Goal: Transaction & Acquisition: Purchase product/service

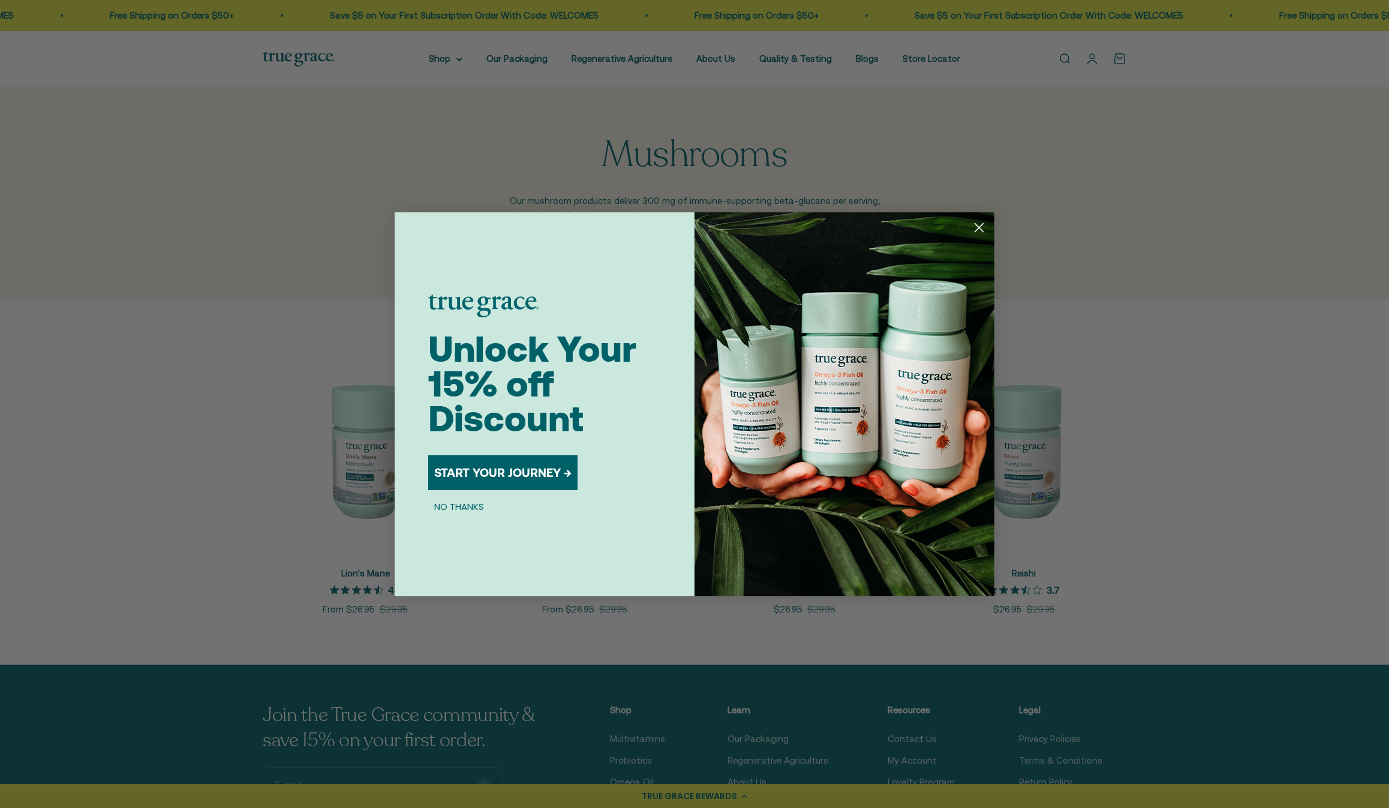
click at [980, 228] on icon "Close dialog" at bounding box center [979, 227] width 8 height 8
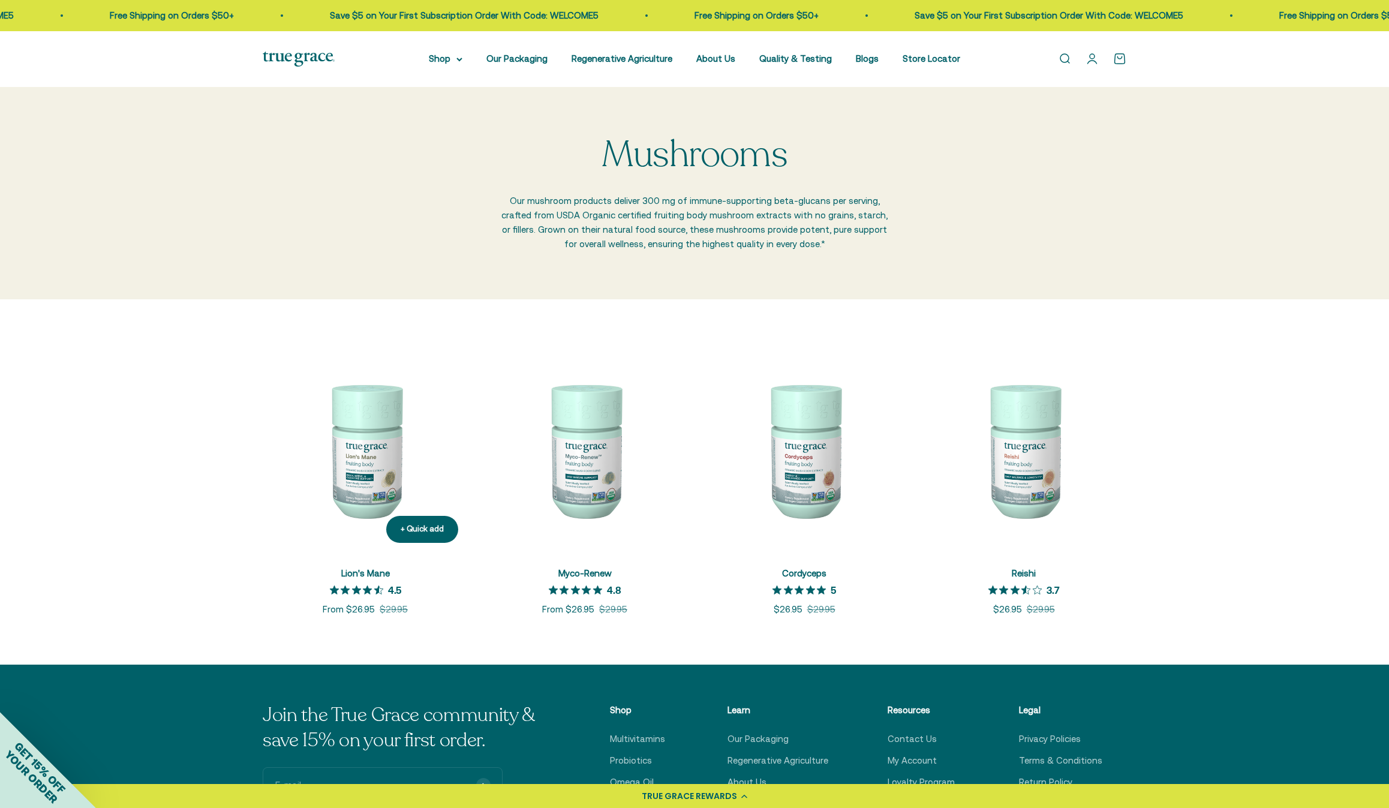
click at [349, 449] on img at bounding box center [365, 449] width 205 height 205
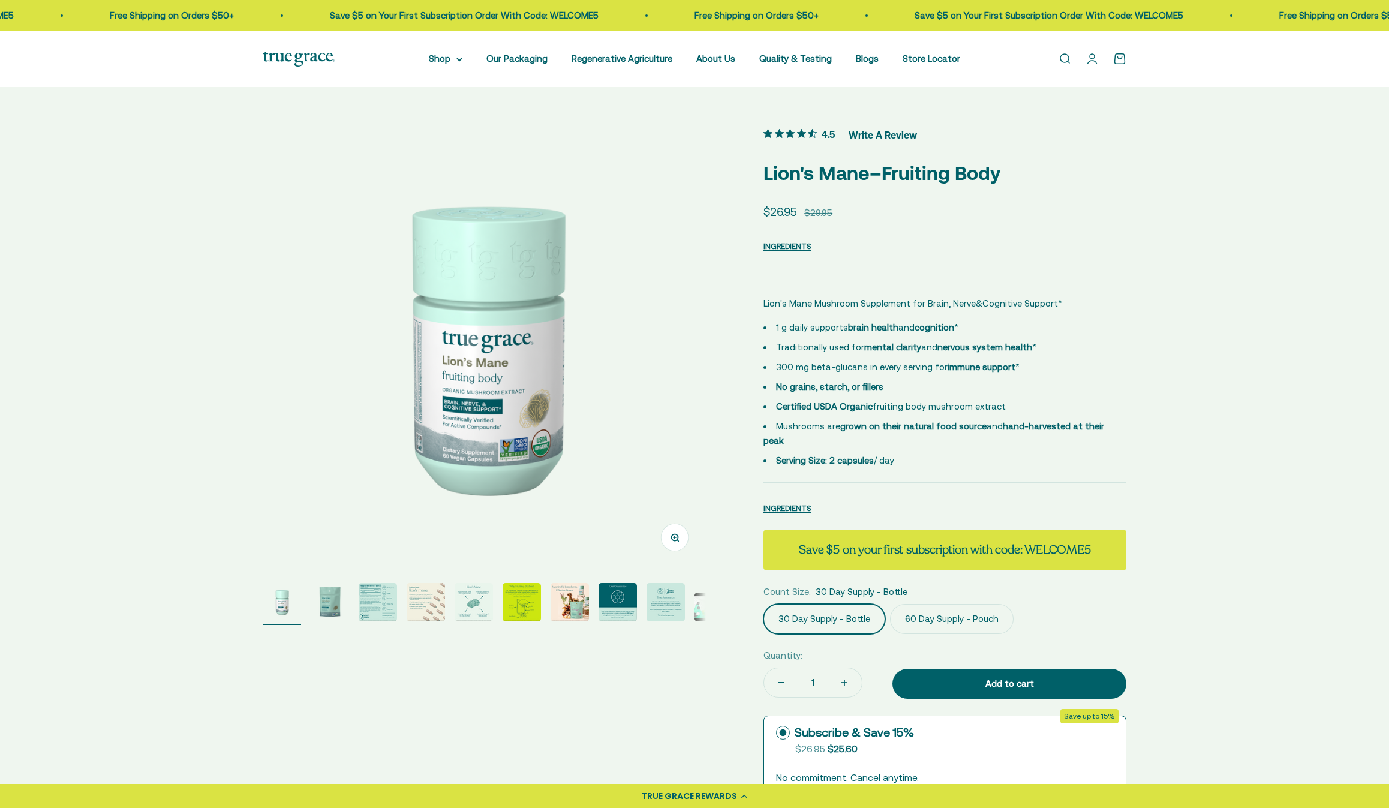
click at [388, 606] on img "Go to item 3" at bounding box center [378, 602] width 38 height 38
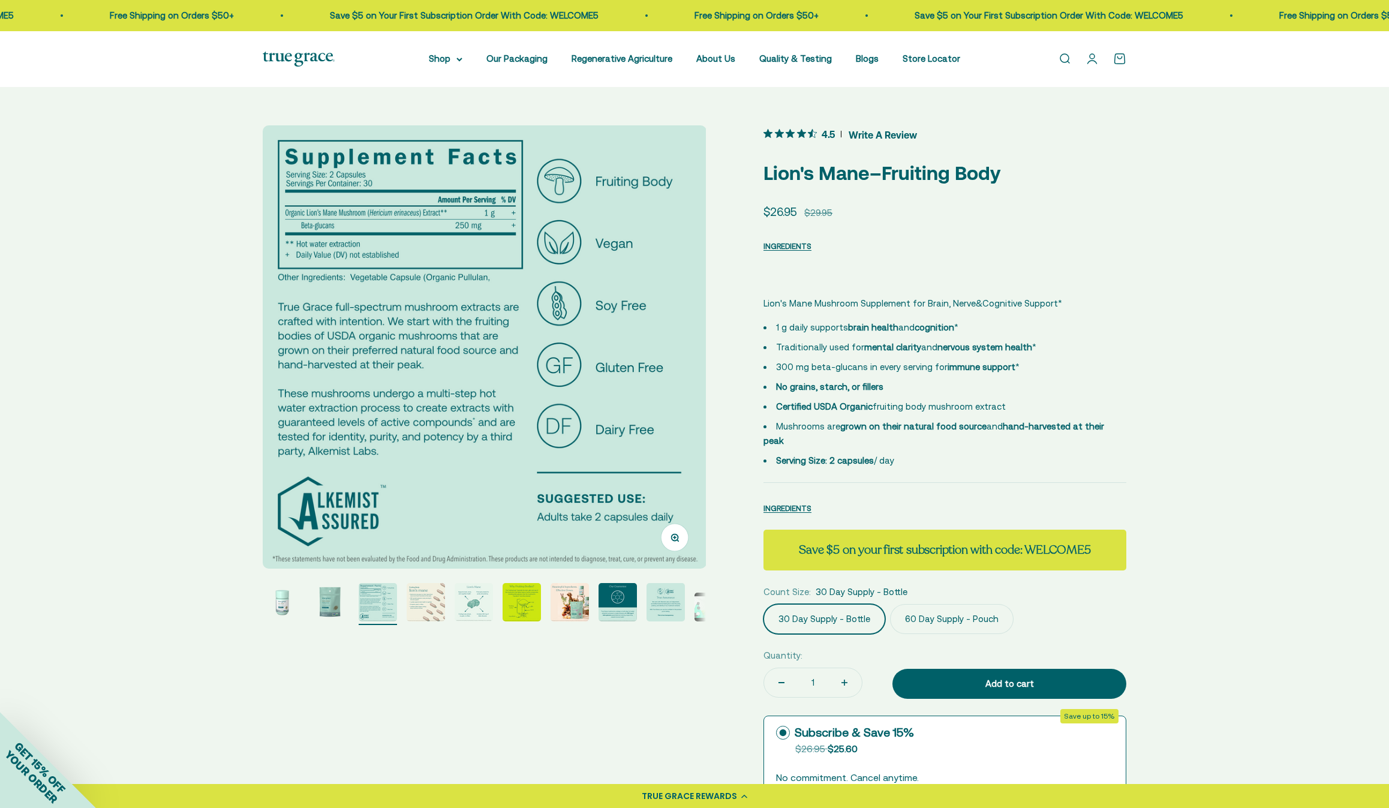
scroll to position [0, 915]
click at [434, 606] on img "Go to item 4" at bounding box center [426, 602] width 38 height 38
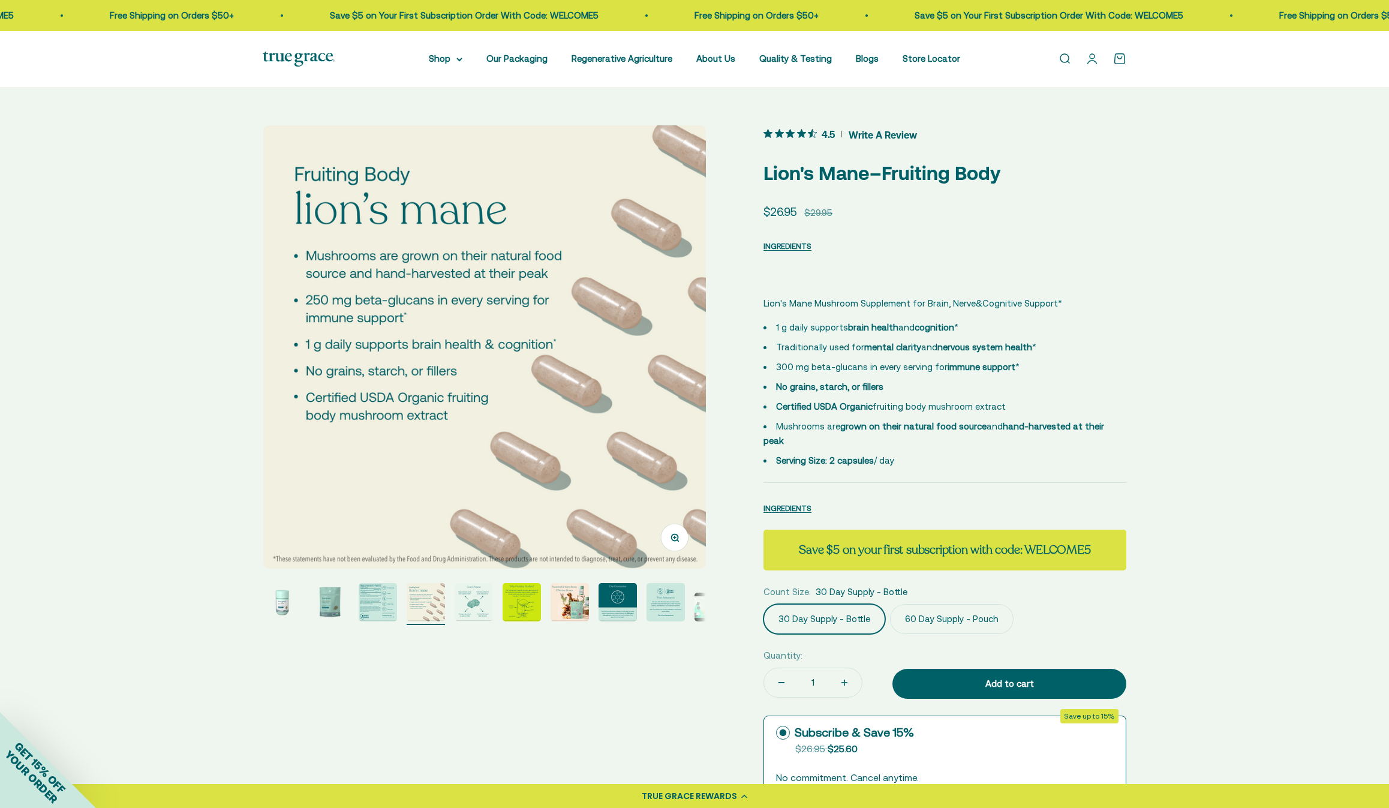
scroll to position [0, 1373]
click at [579, 600] on img "Go to item 7" at bounding box center [570, 602] width 38 height 38
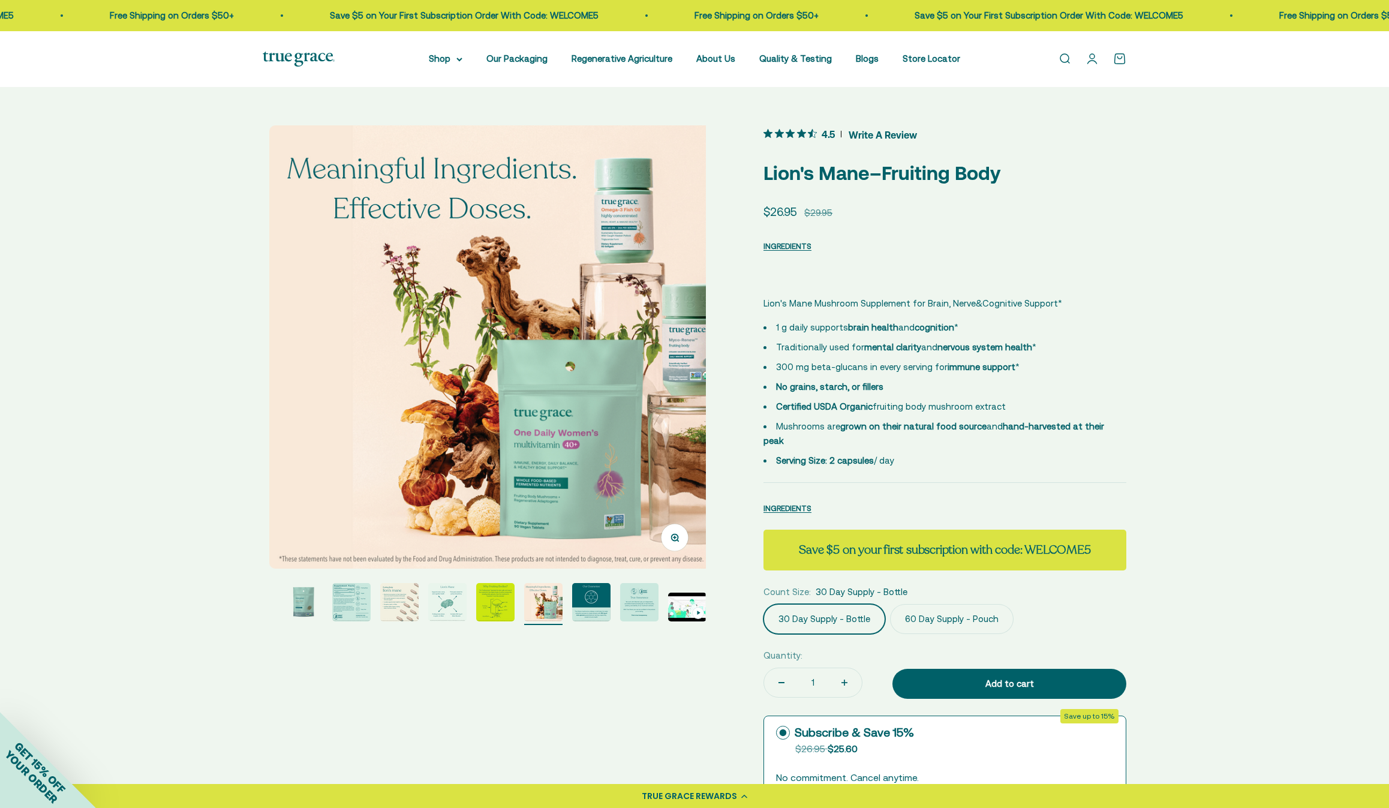
scroll to position [0, 27]
click at [506, 601] on img "Go to item 6" at bounding box center [495, 602] width 38 height 38
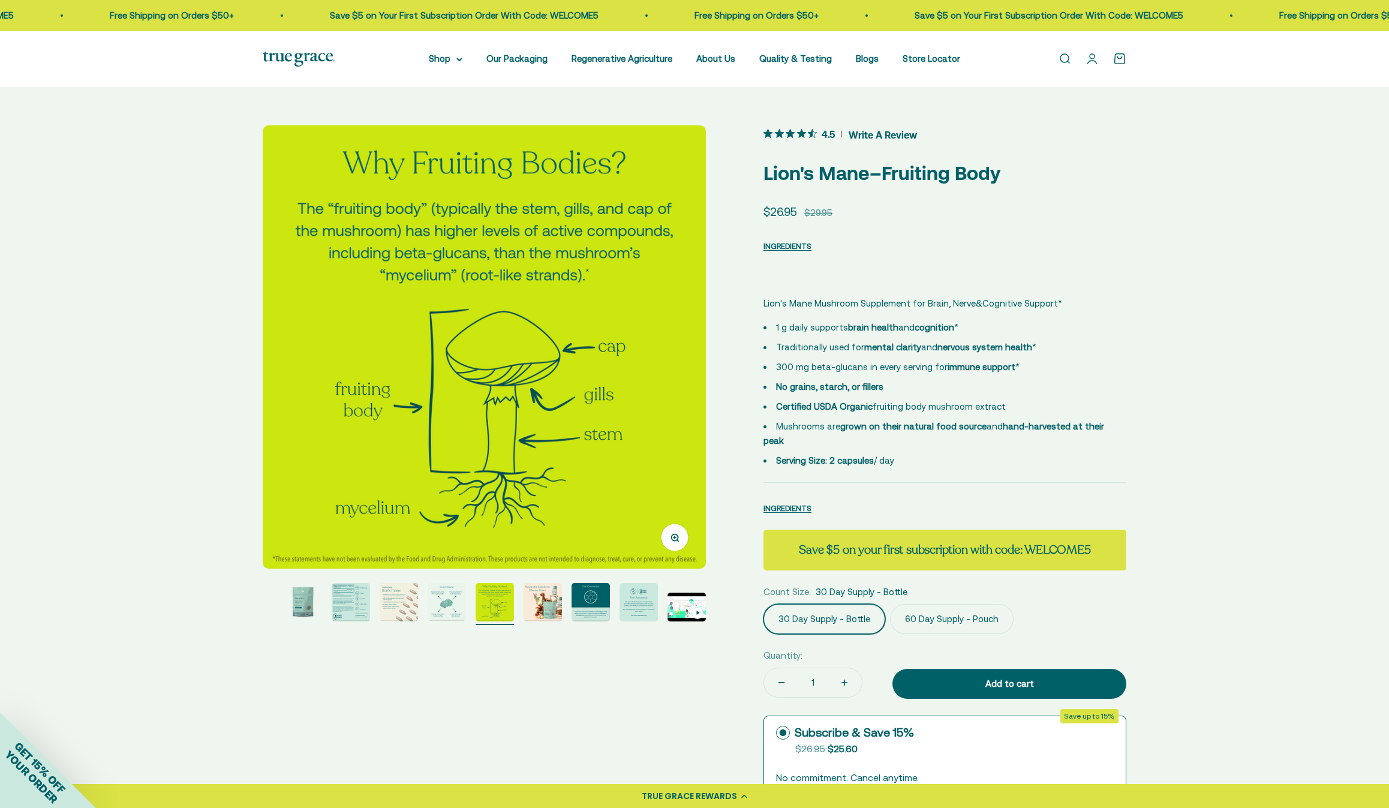
scroll to position [0, 2289]
click at [563, 597] on page-dots at bounding box center [484, 604] width 443 height 42
click at [552, 602] on img "Go to item 7" at bounding box center [543, 602] width 38 height 38
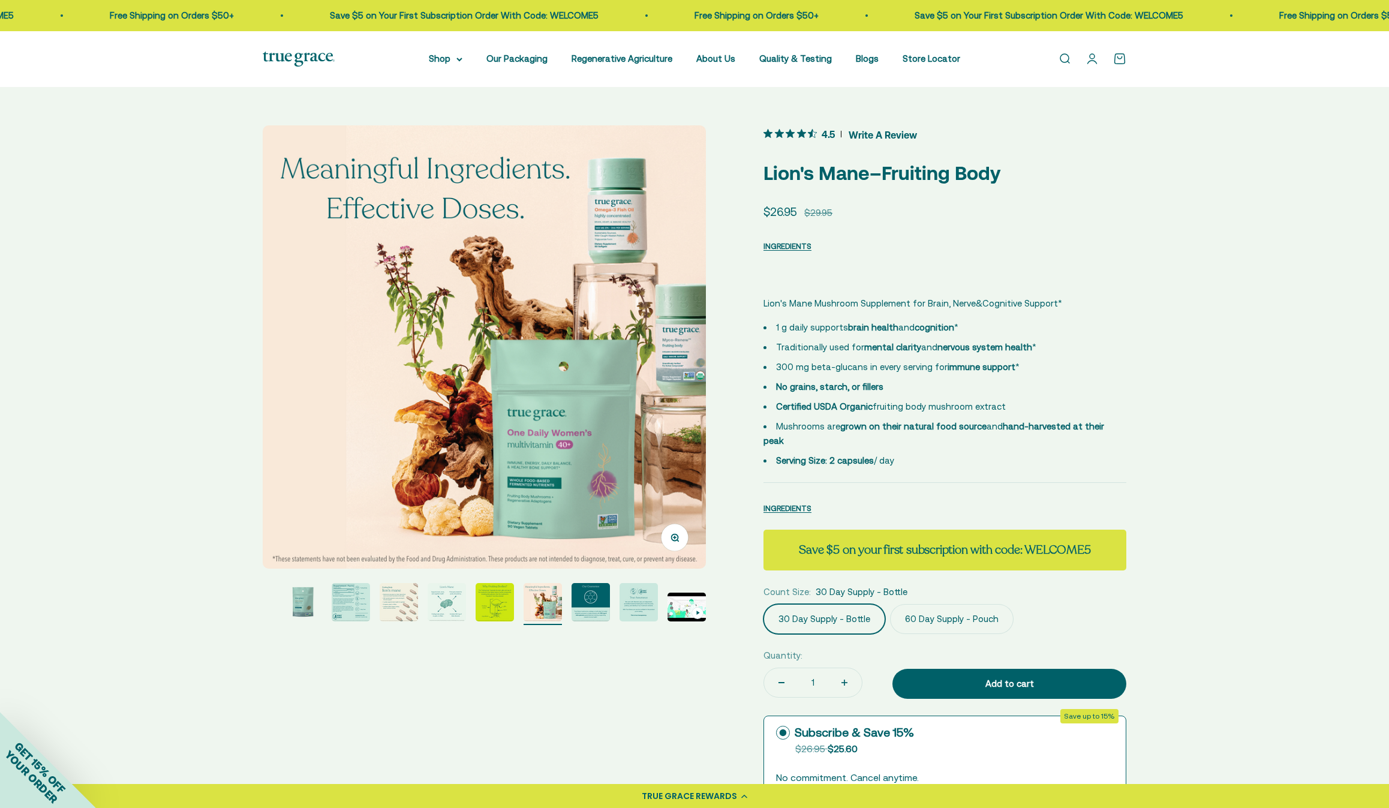
click at [576, 602] on img "Go to item 8" at bounding box center [591, 602] width 38 height 38
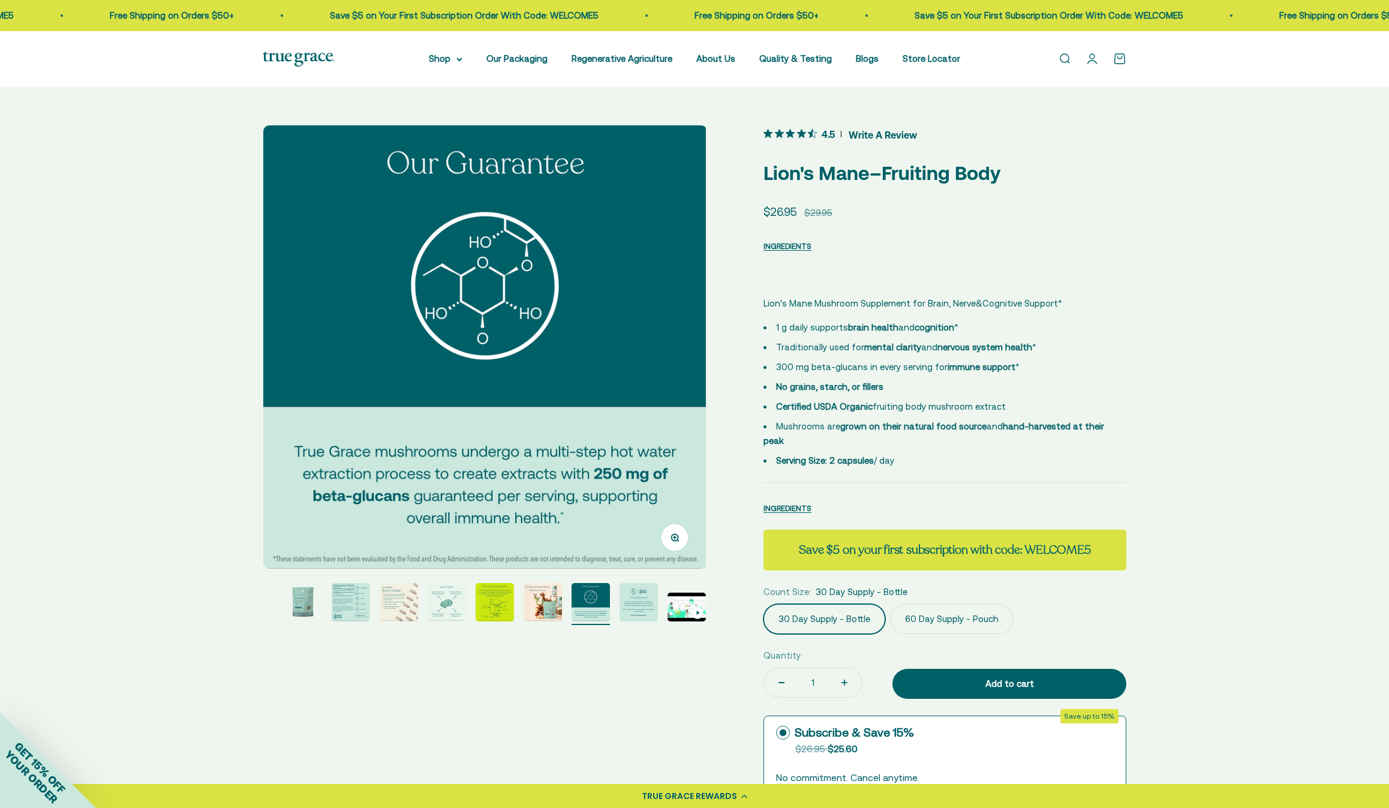
scroll to position [0, 3205]
click at [641, 606] on img "Go to item 9" at bounding box center [639, 602] width 38 height 38
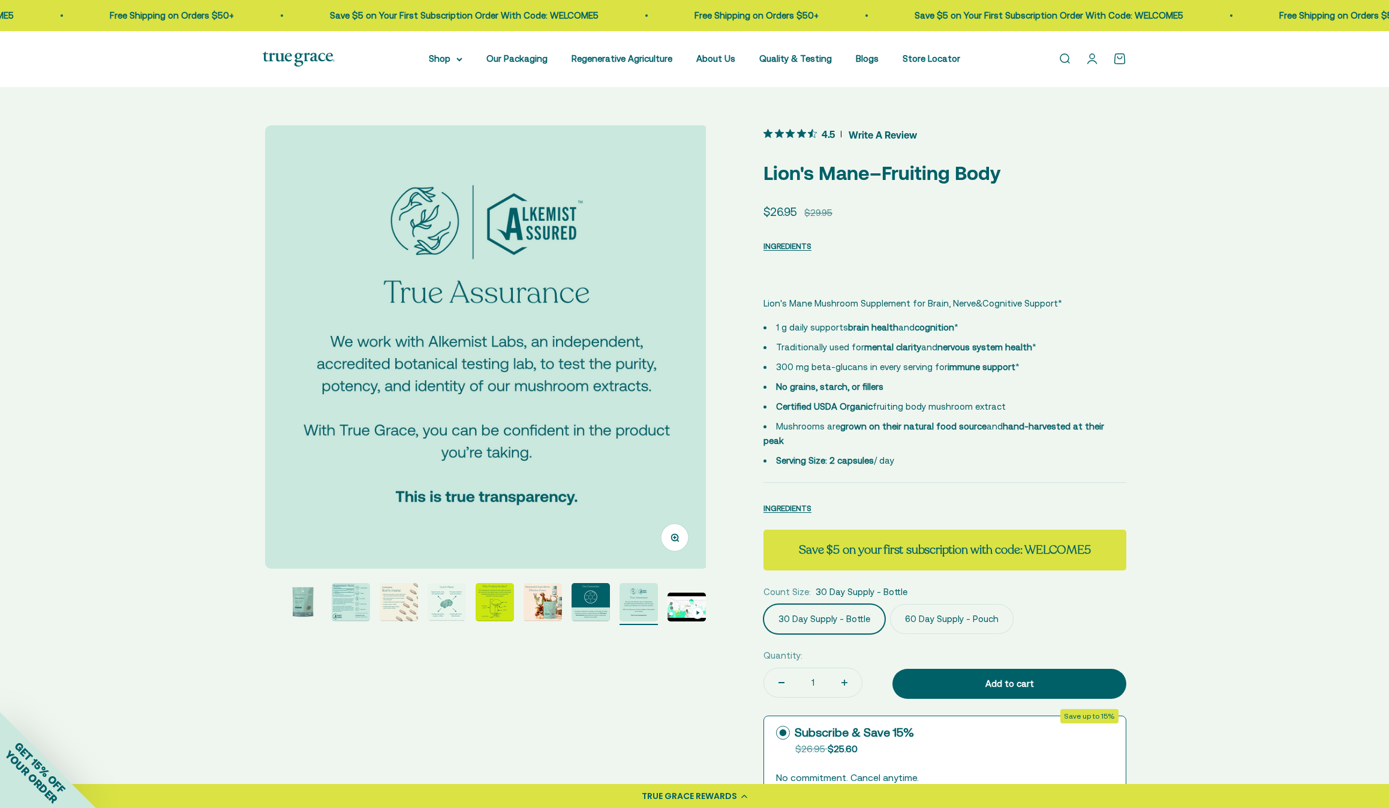
scroll to position [0, 3662]
click at [426, 599] on page-dots at bounding box center [484, 604] width 443 height 42
click at [434, 600] on img "Go to item 5" at bounding box center [447, 602] width 38 height 38
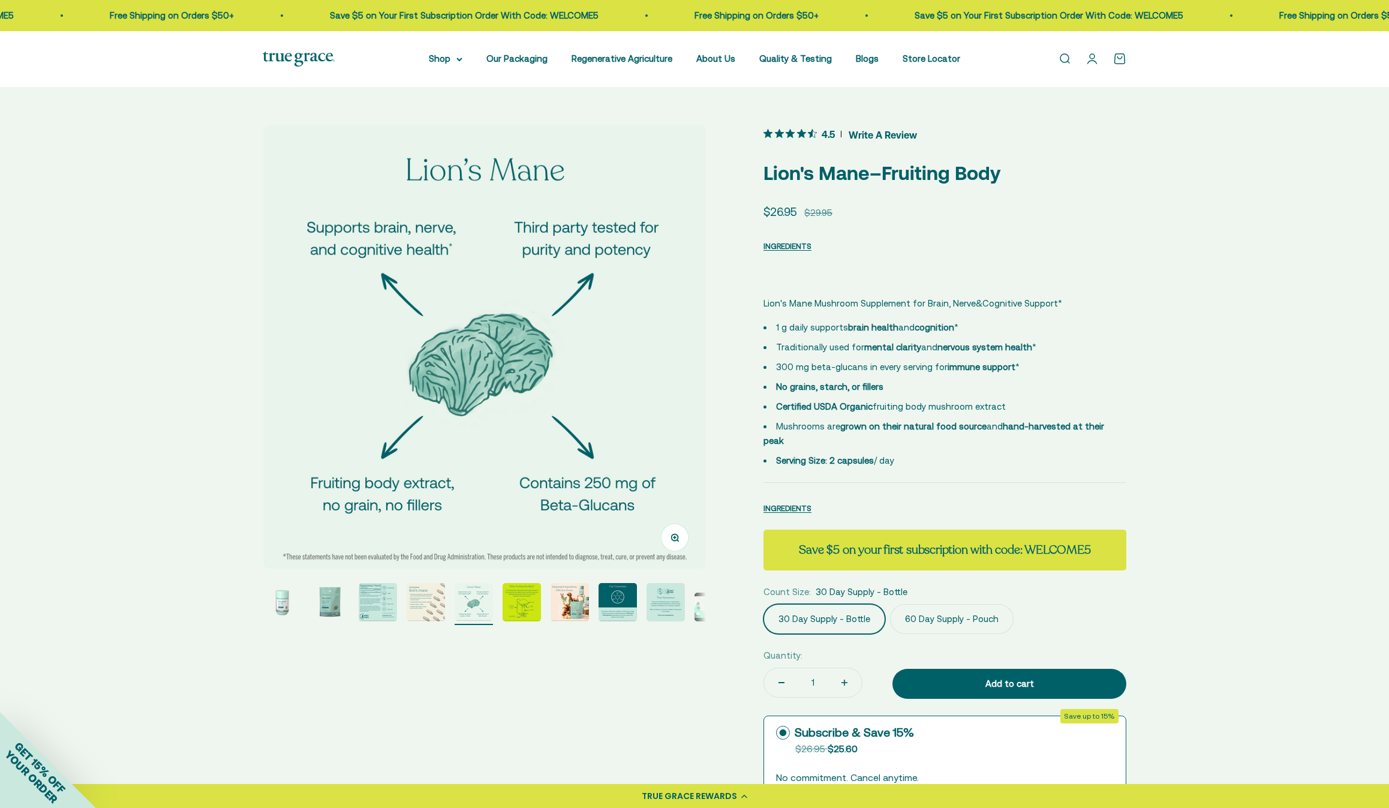
scroll to position [0, 1831]
